Goal: Information Seeking & Learning: Learn about a topic

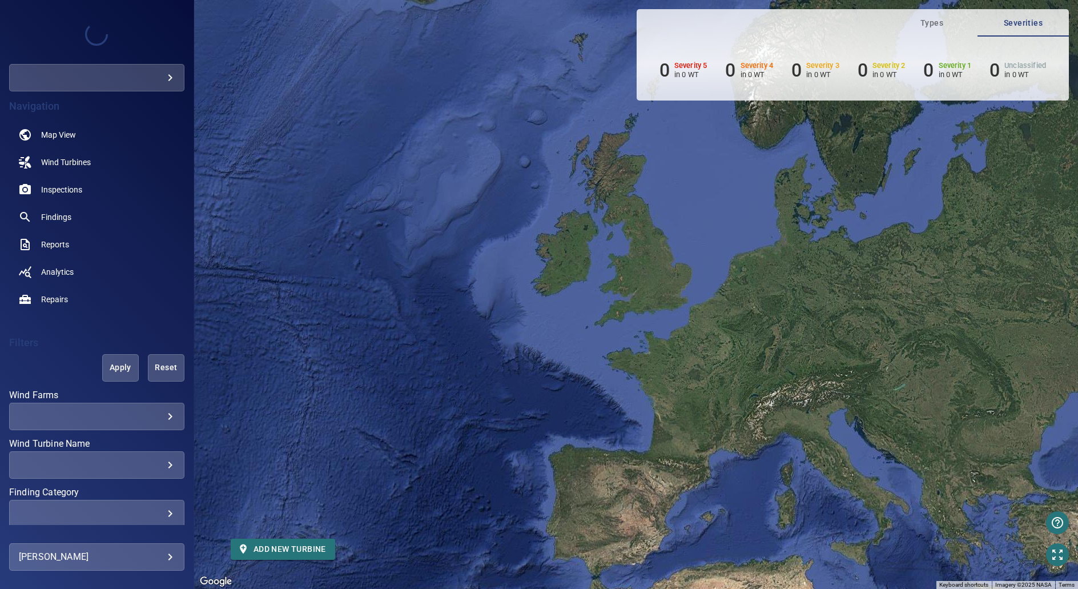
click at [103, 425] on div "​ ​" at bounding box center [96, 416] width 175 height 27
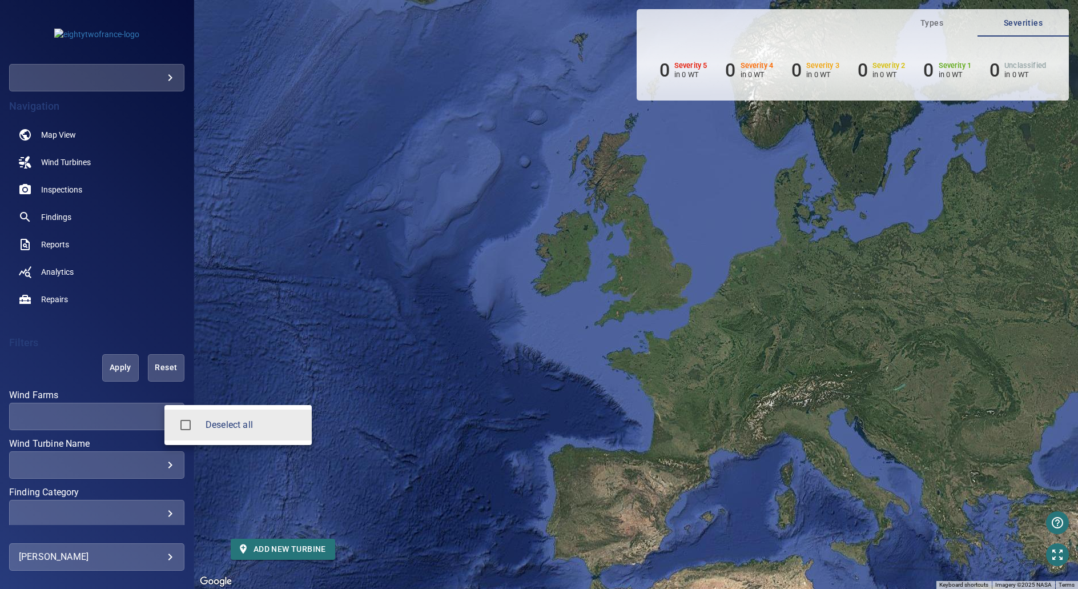
click at [152, 415] on body "**********" at bounding box center [539, 294] width 1078 height 589
click at [81, 433] on div at bounding box center [539, 294] width 1078 height 589
click at [115, 424] on div "​ ​" at bounding box center [96, 416] width 175 height 27
click at [100, 421] on body "**********" at bounding box center [539, 294] width 1078 height 589
click at [100, 421] on div at bounding box center [539, 294] width 1078 height 589
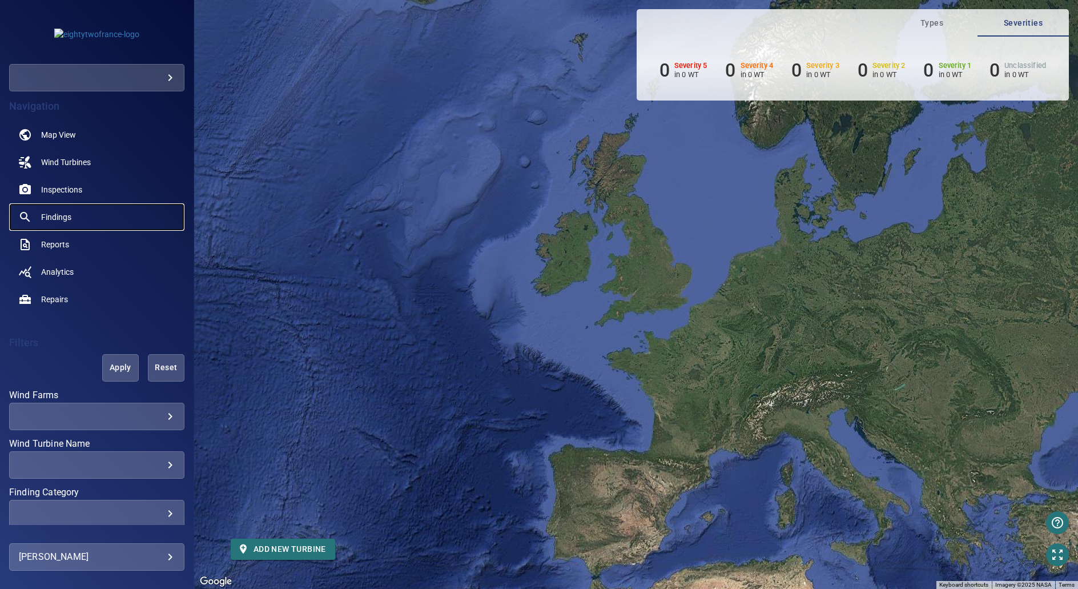
click at [63, 226] on link "Findings" at bounding box center [96, 216] width 175 height 27
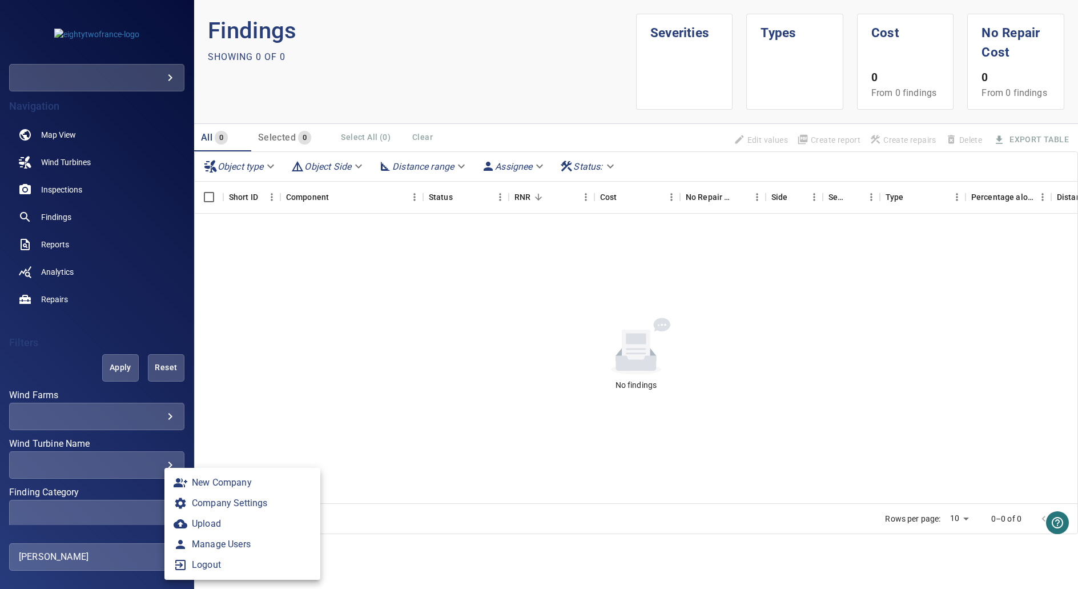
click at [84, 551] on body "**********" at bounding box center [539, 294] width 1078 height 589
click at [266, 540] on link "Manage Users" at bounding box center [242, 544] width 156 height 21
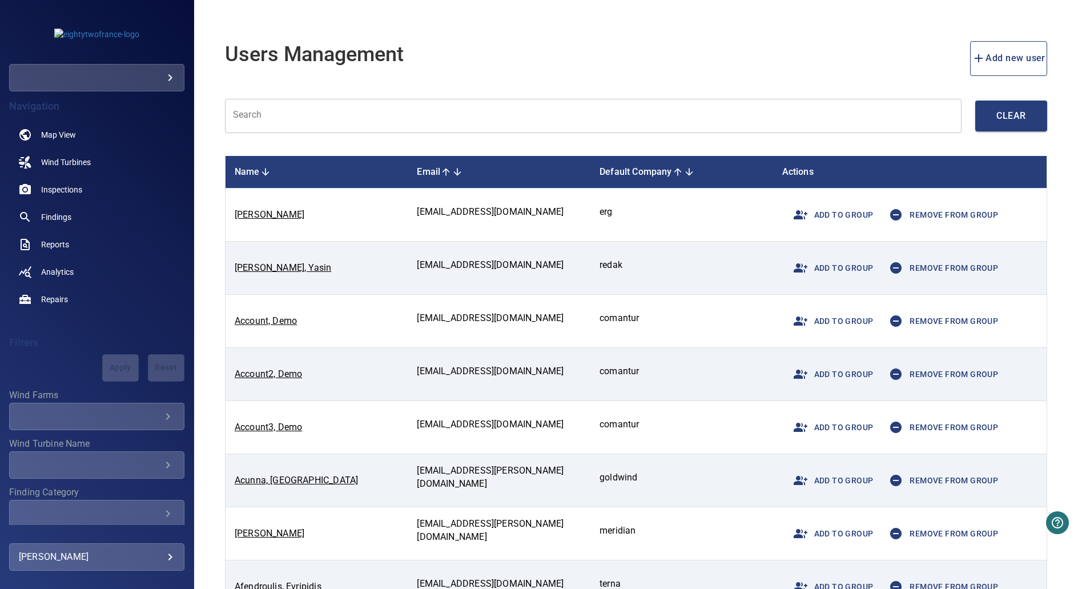
click at [292, 68] on section "Users Management Add new user" at bounding box center [636, 51] width 822 height 49
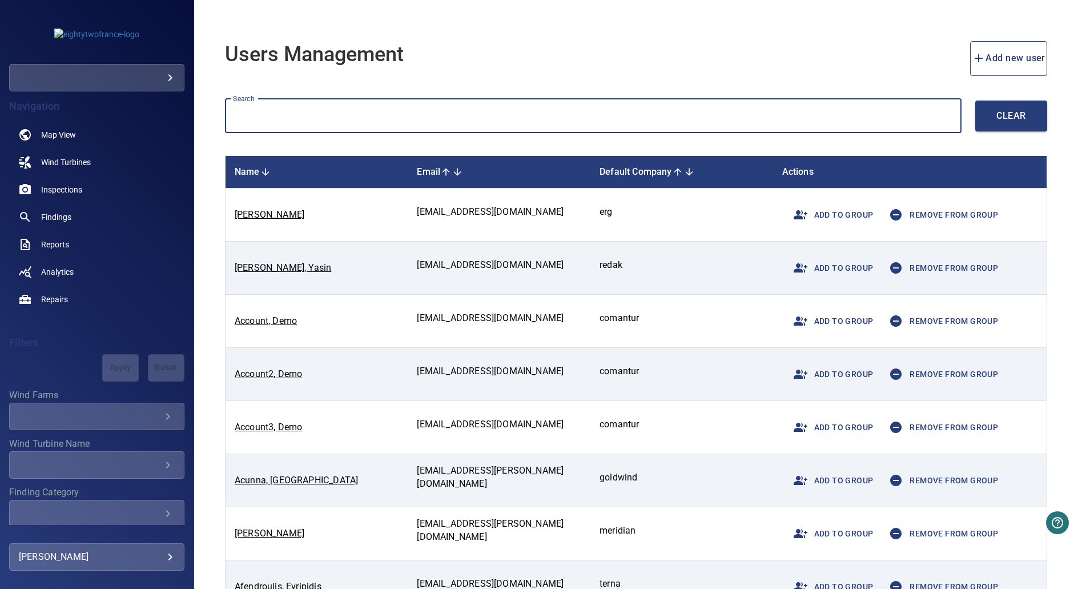
click at [287, 103] on input "text" at bounding box center [593, 116] width 737 height 35
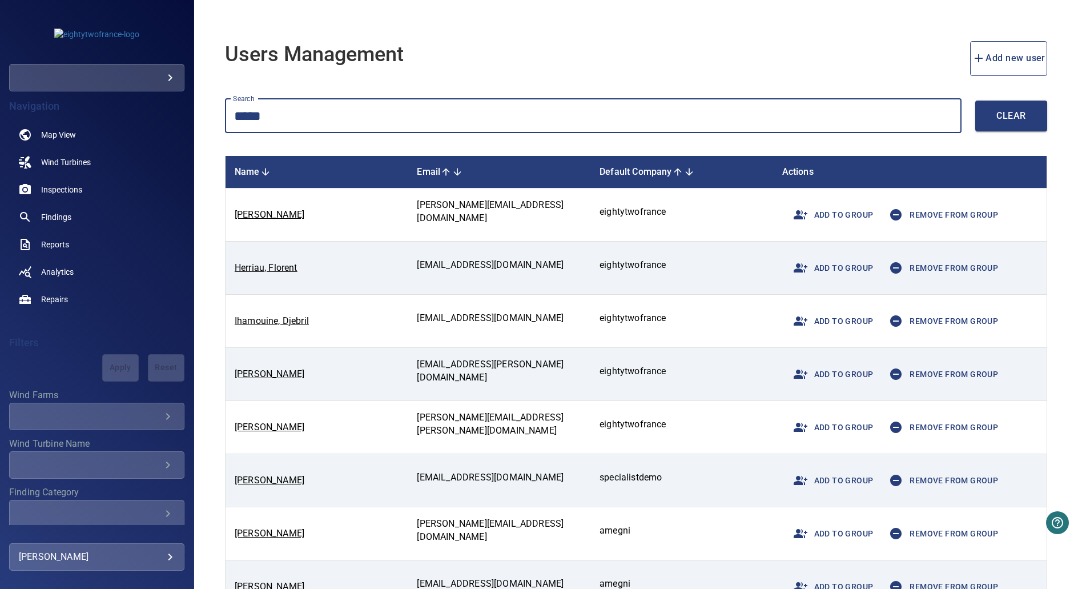
type input "*****"
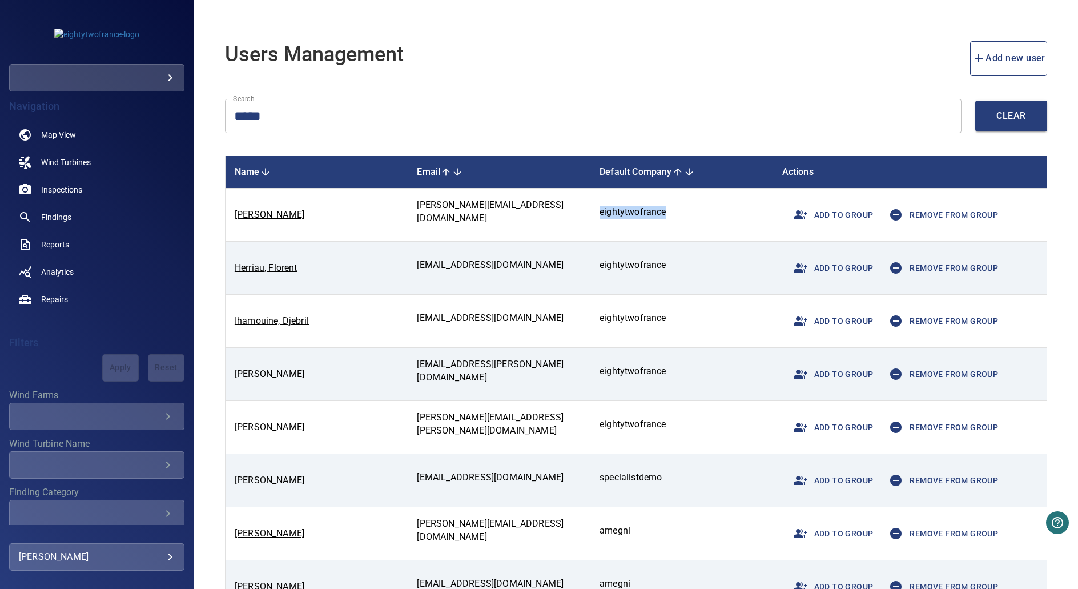
drag, startPoint x: 663, startPoint y: 215, endPoint x: 594, endPoint y: 216, distance: 69.1
click at [594, 216] on td "eightytwofrance" at bounding box center [681, 214] width 183 height 53
copy p "eightytwofrance"
click at [126, 40] on img at bounding box center [96, 34] width 85 height 11
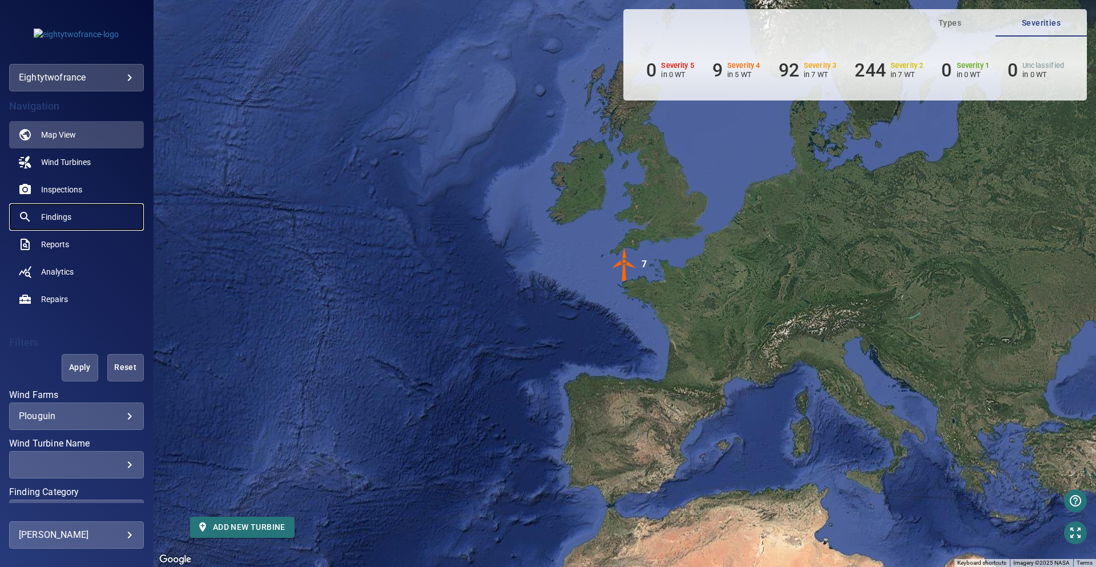
click at [74, 222] on link "Findings" at bounding box center [76, 216] width 135 height 27
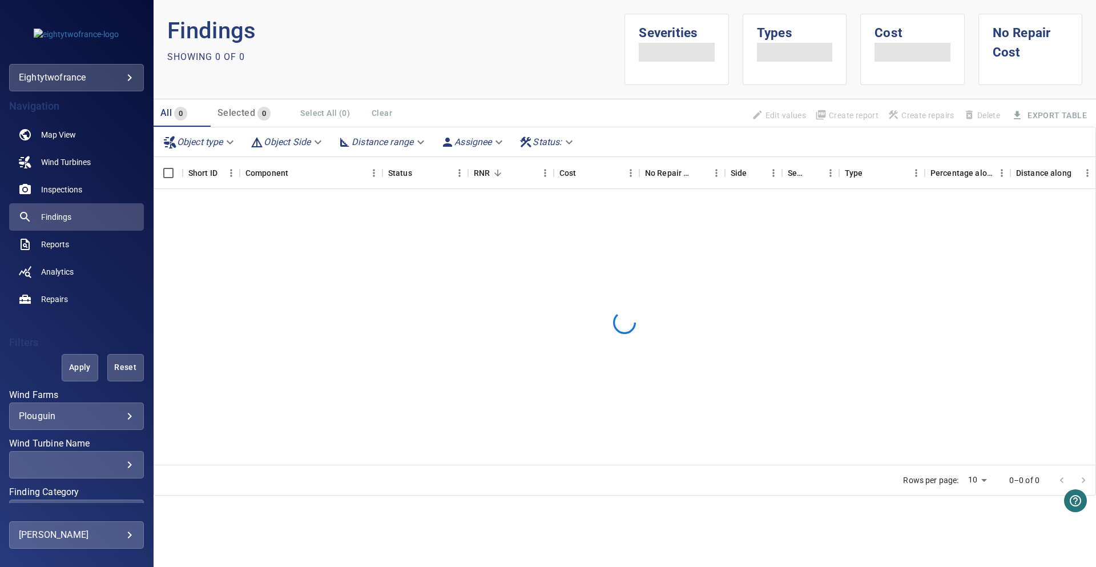
click at [813, 483] on div "Rows per page: 10 ** 0–0 of 0" at bounding box center [625, 480] width 942 height 30
click at [314, 361] on div at bounding box center [625, 322] width 942 height 267
click at [98, 40] on img at bounding box center [76, 34] width 85 height 11
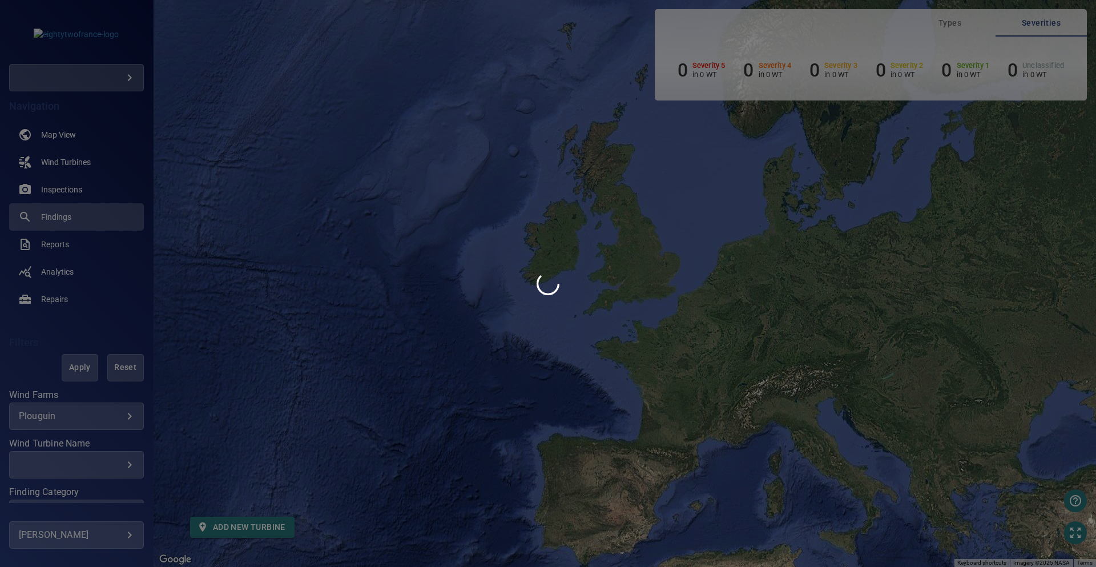
click at [115, 533] on div at bounding box center [548, 283] width 1096 height 567
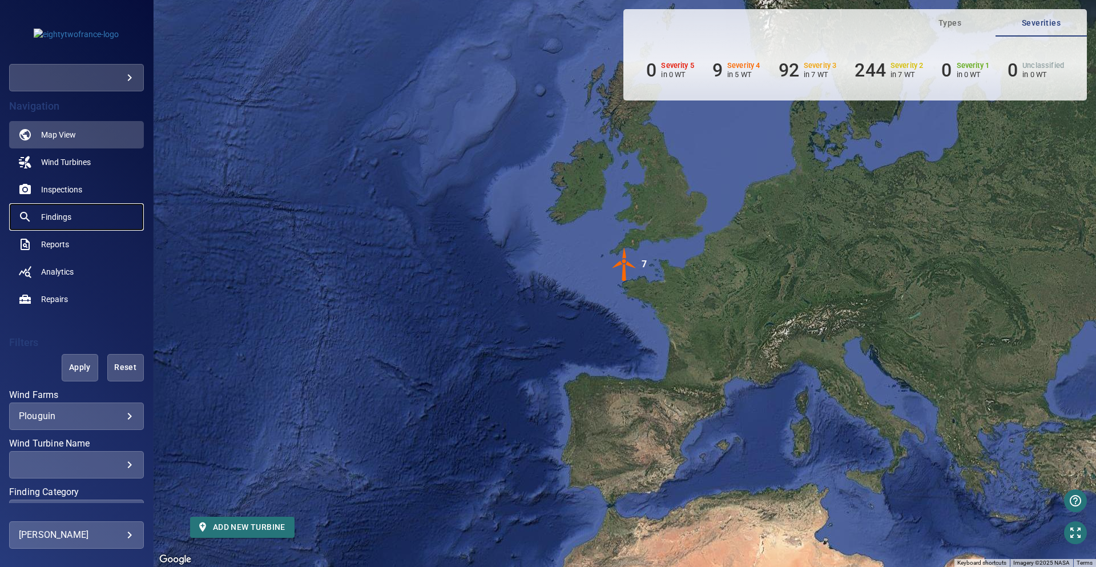
click at [63, 218] on span "Findings" at bounding box center [56, 216] width 30 height 11
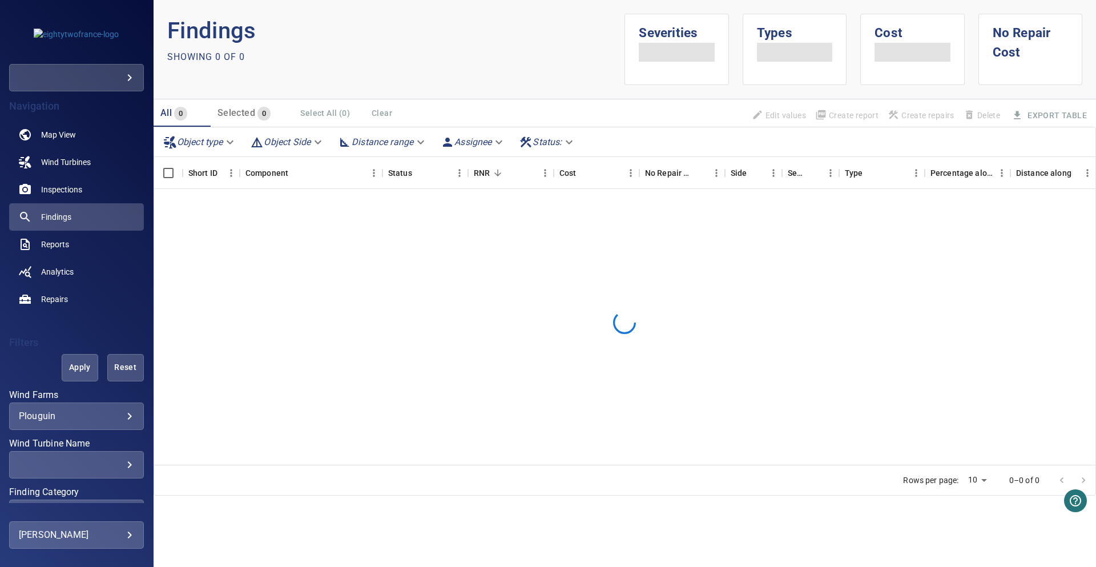
click at [663, 395] on div at bounding box center [625, 322] width 942 height 267
click at [63, 135] on span "Map View" at bounding box center [58, 134] width 35 height 11
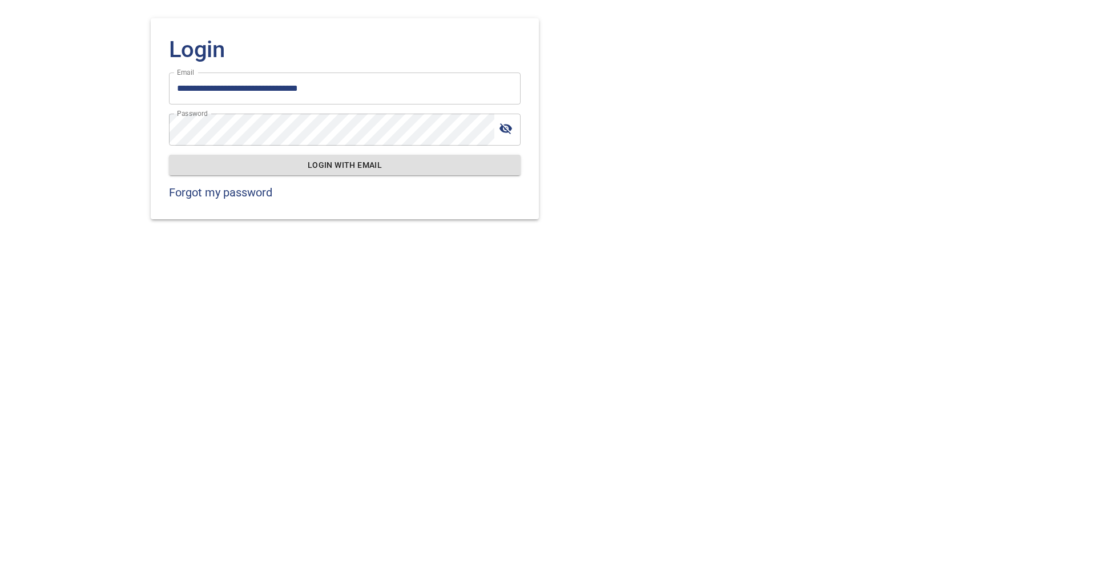
click at [323, 56] on h1 "Login" at bounding box center [345, 50] width 352 height 27
click at [298, 160] on span "Login with email" at bounding box center [345, 165] width 334 height 14
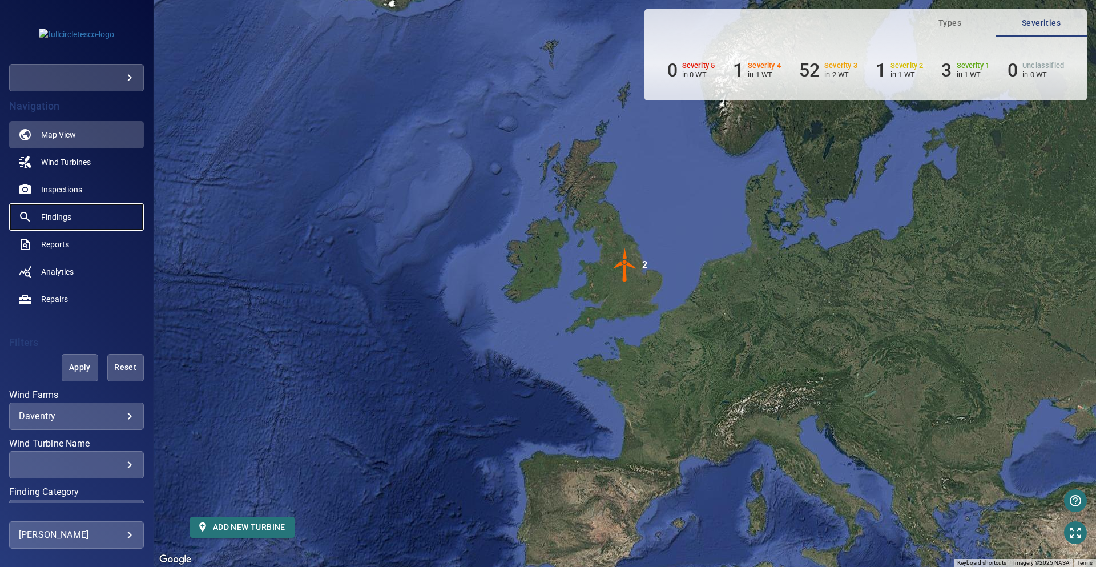
click at [52, 222] on span "Findings" at bounding box center [56, 216] width 30 height 11
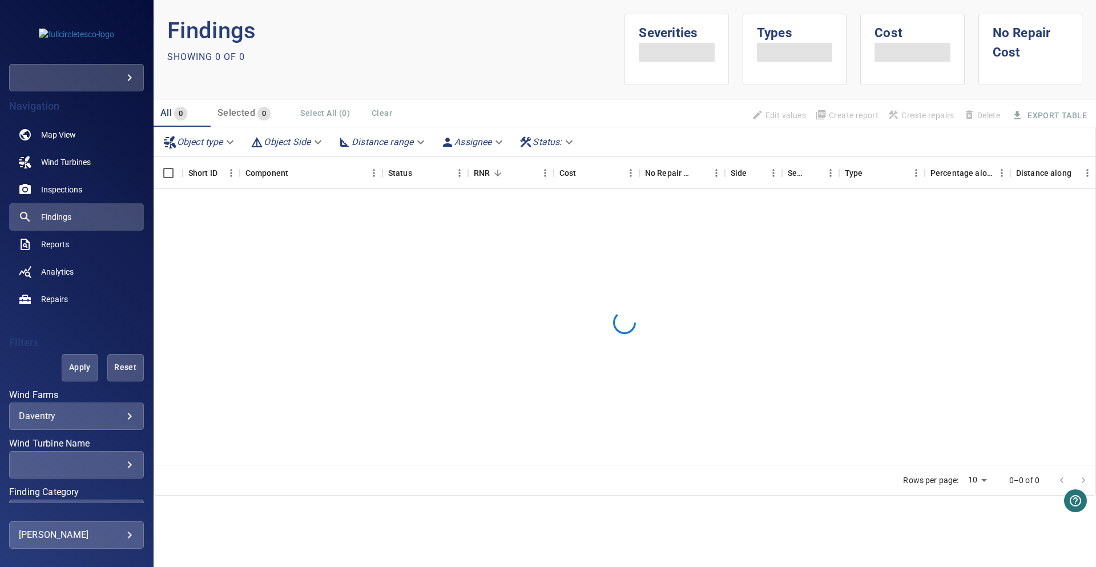
click at [95, 528] on body "**********" at bounding box center [548, 283] width 1096 height 567
click at [34, 315] on div at bounding box center [548, 283] width 1096 height 567
click at [41, 260] on link "Analytics" at bounding box center [76, 271] width 135 height 27
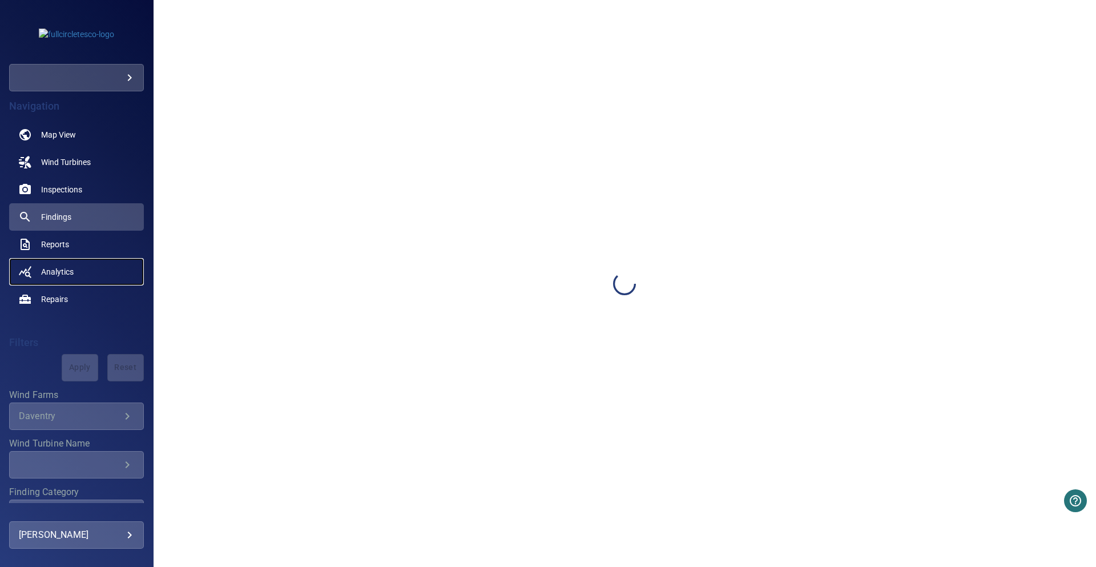
click at [86, 266] on link "Analytics" at bounding box center [76, 271] width 135 height 27
click at [86, 267] on link "Analytics" at bounding box center [76, 271] width 135 height 27
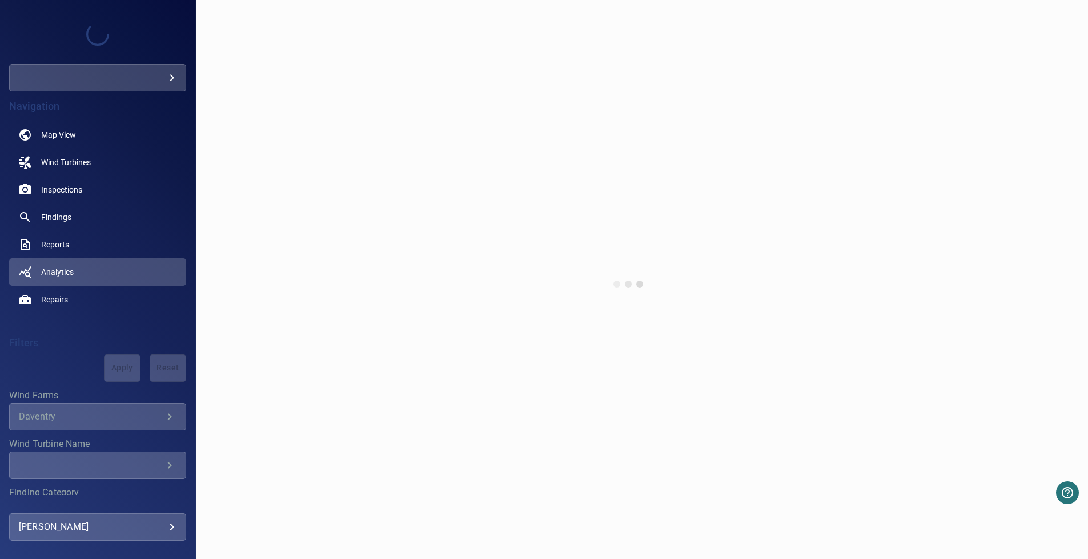
click at [993, 384] on div at bounding box center [642, 283] width 892 height 567
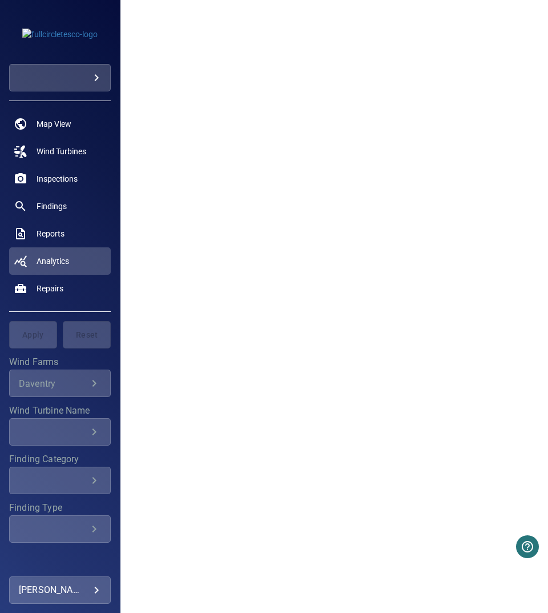
scroll to position [411, 0]
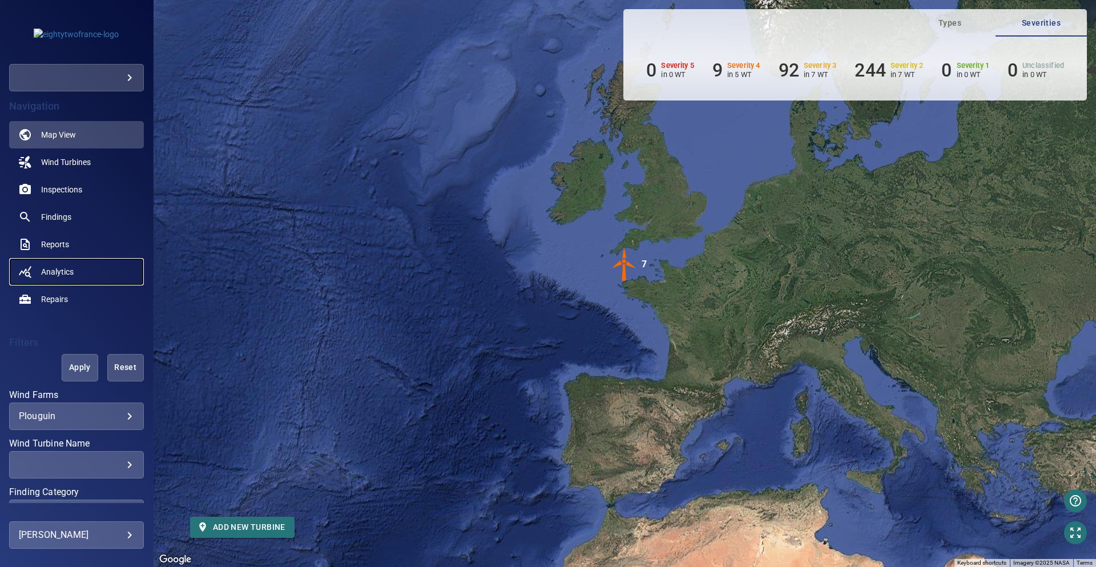
click at [77, 279] on link "Analytics" at bounding box center [76, 271] width 135 height 27
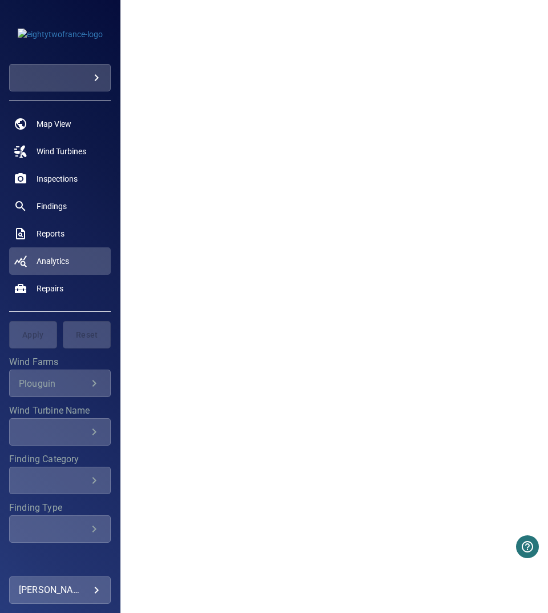
scroll to position [343, 0]
